Goal: Task Accomplishment & Management: Understand process/instructions

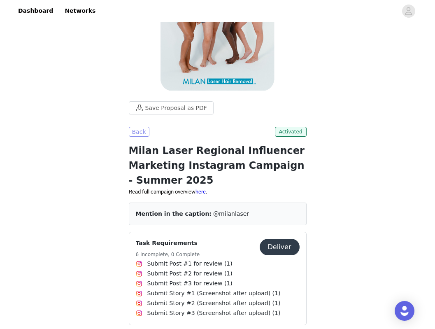
click at [138, 130] on button "Back" at bounding box center [139, 132] width 21 height 10
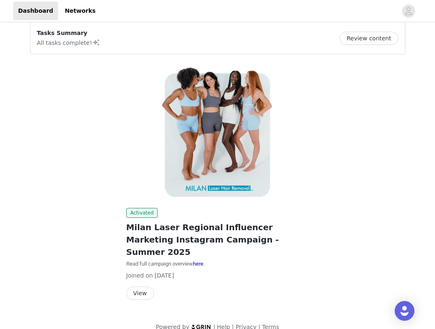
click at [144, 287] on button "View" at bounding box center [140, 293] width 28 height 13
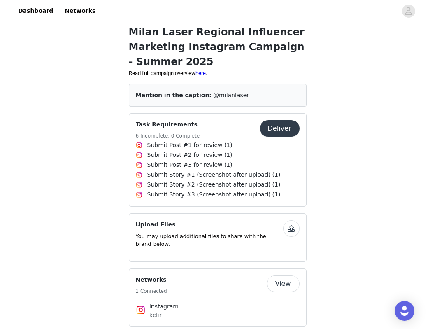
scroll to position [206, 0]
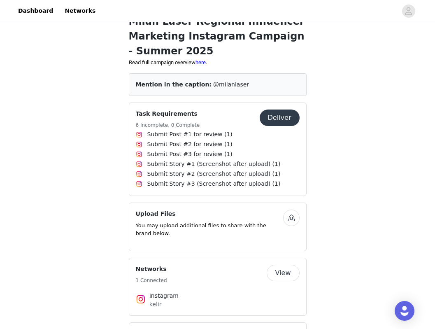
click at [287, 118] on button "Deliver" at bounding box center [280, 118] width 40 height 16
